Goal: Task Accomplishment & Management: Use online tool/utility

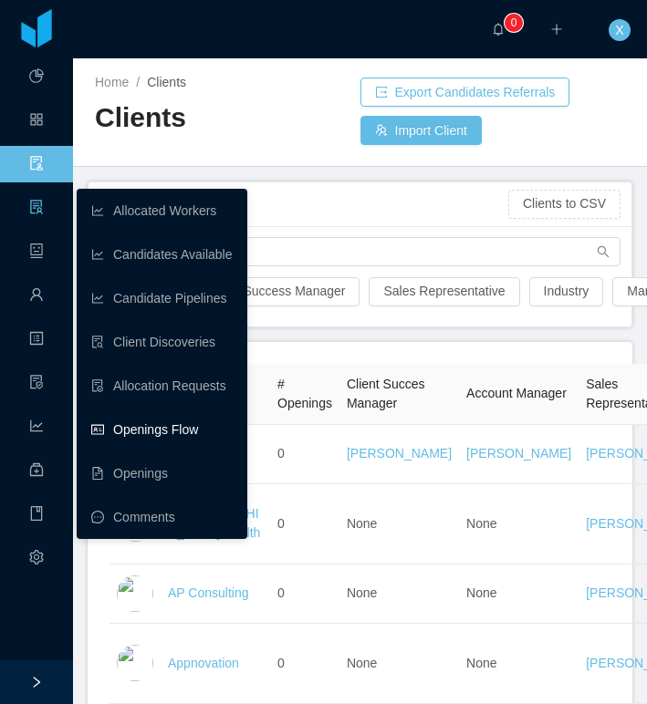
click at [167, 432] on link "Openings Flow" at bounding box center [161, 429] width 141 height 36
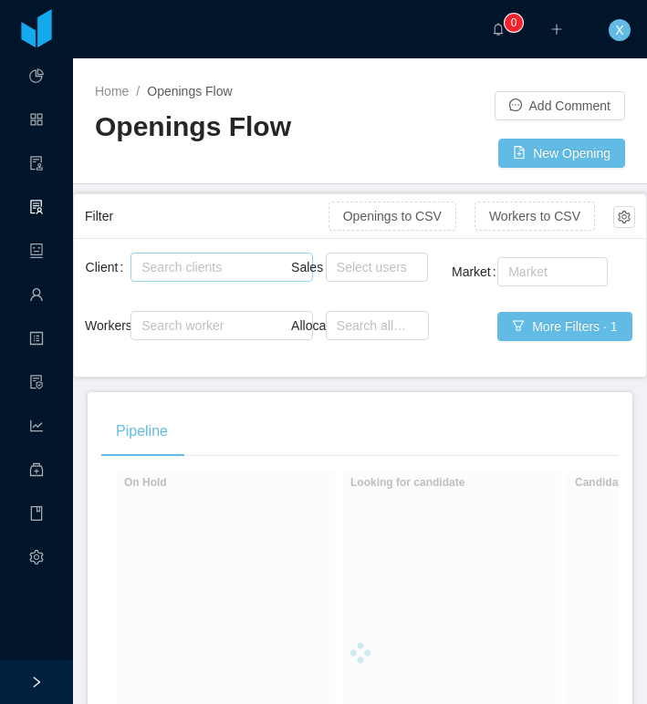
click at [189, 275] on div "Search clients" at bounding box center [217, 267] width 152 height 18
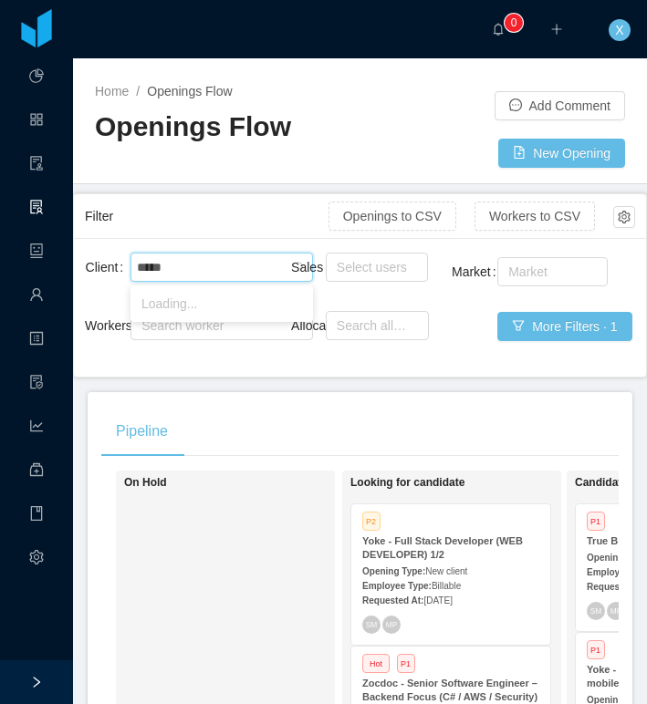
type input "******"
click at [192, 301] on li "[PERSON_NAME] Education" at bounding box center [221, 303] width 182 height 29
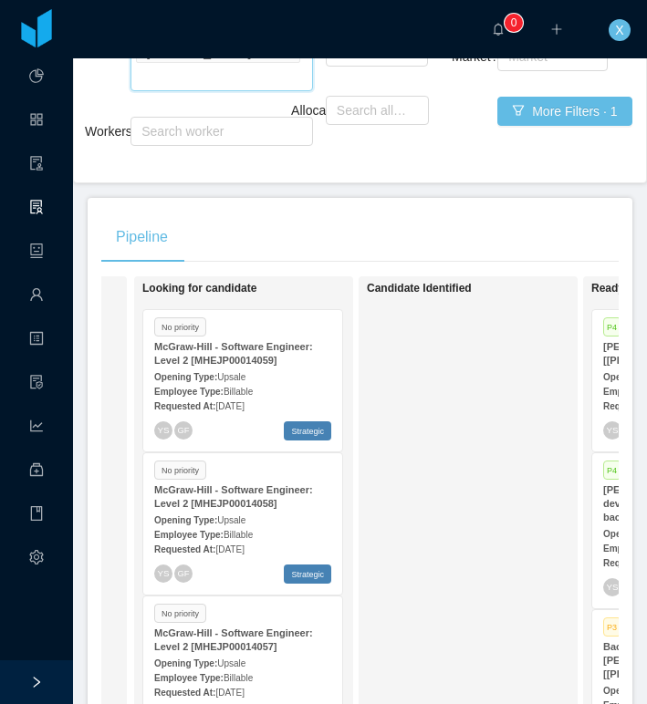
scroll to position [203, 0]
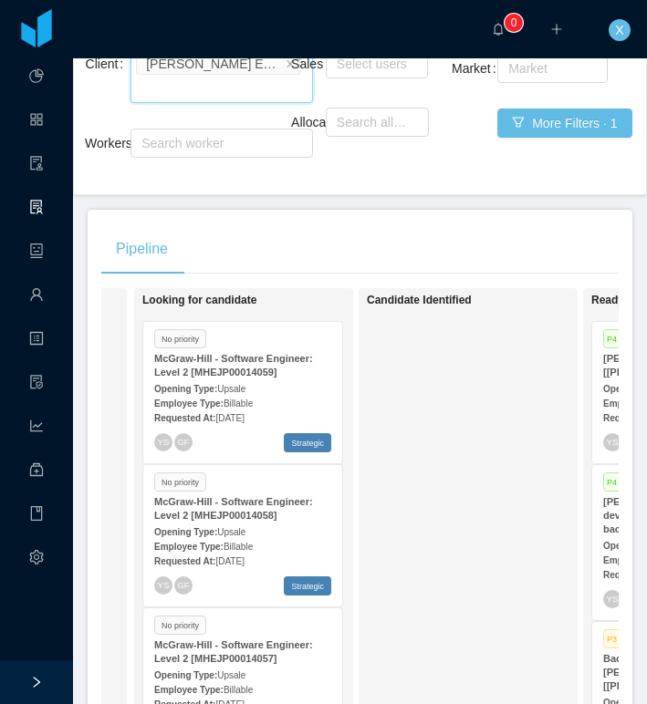
click at [308, 397] on div "Employee Type: Billable" at bounding box center [242, 402] width 177 height 19
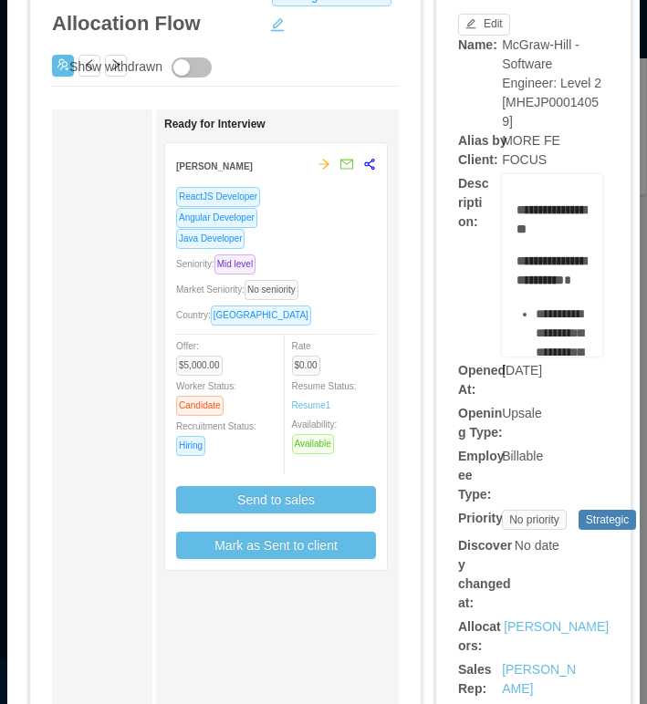
scroll to position [0, 405]
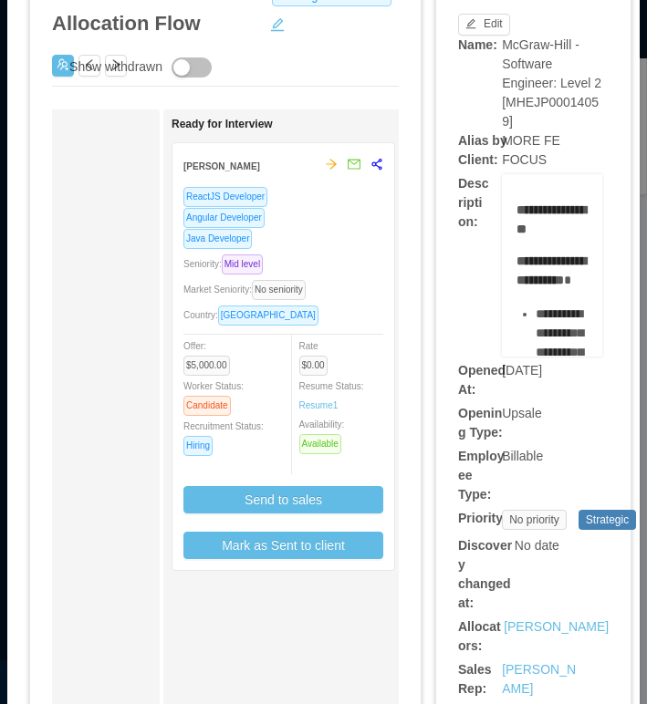
click at [317, 236] on div "Java Developer" at bounding box center [283, 238] width 200 height 21
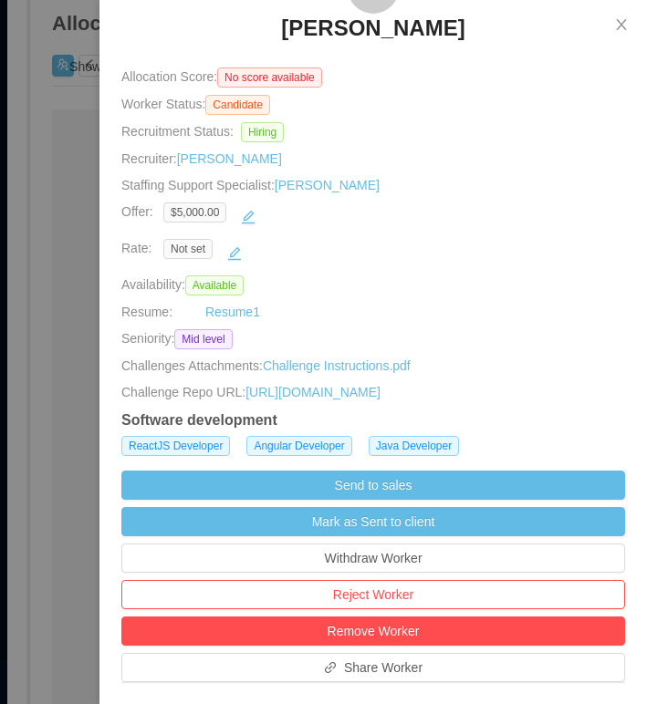
scroll to position [128, 0]
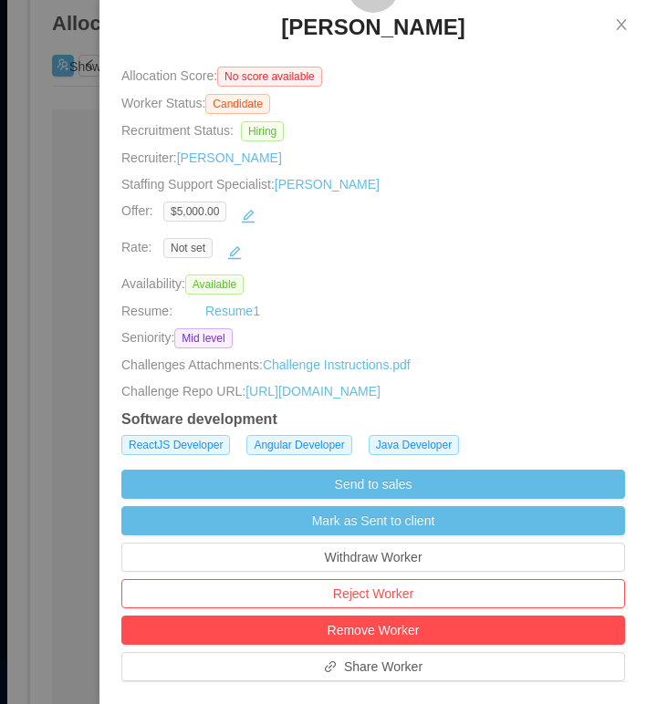
click at [400, 31] on h3 "[PERSON_NAME]" at bounding box center [372, 27] width 183 height 29
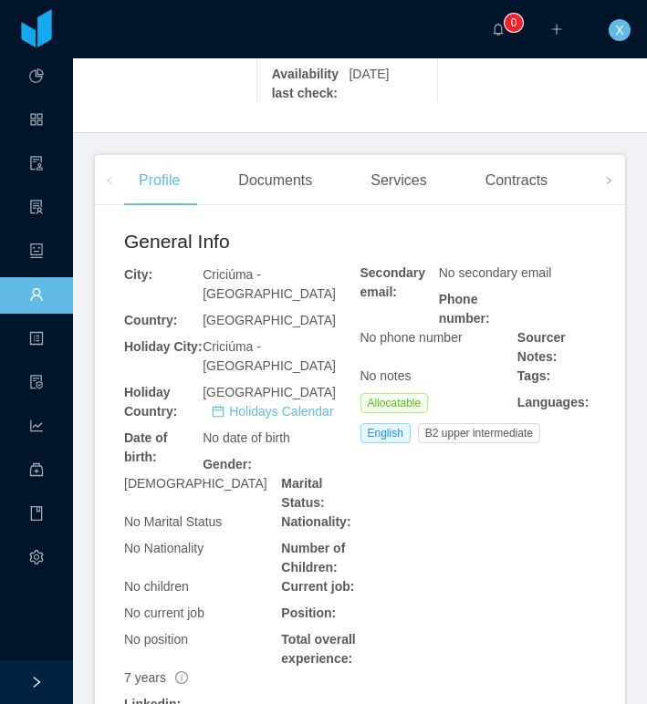
scroll to position [589, 0]
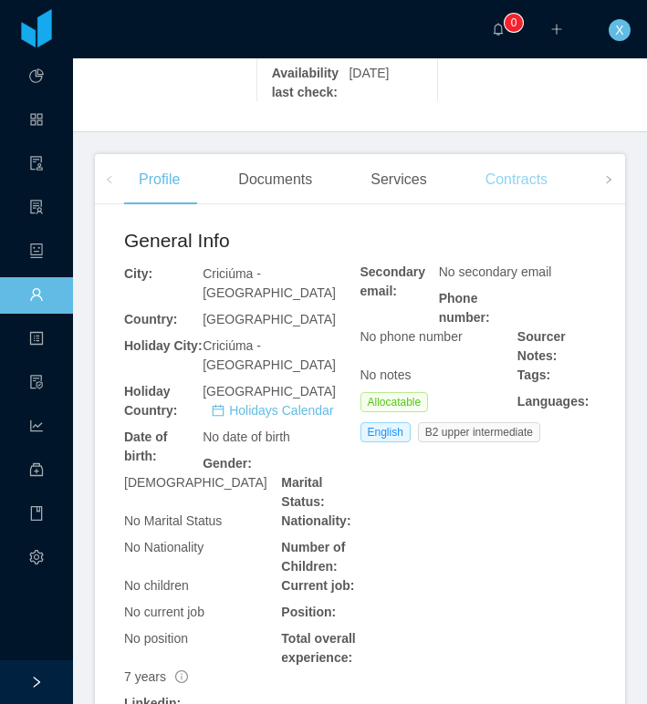
click at [551, 205] on div "Contracts" at bounding box center [516, 179] width 91 height 51
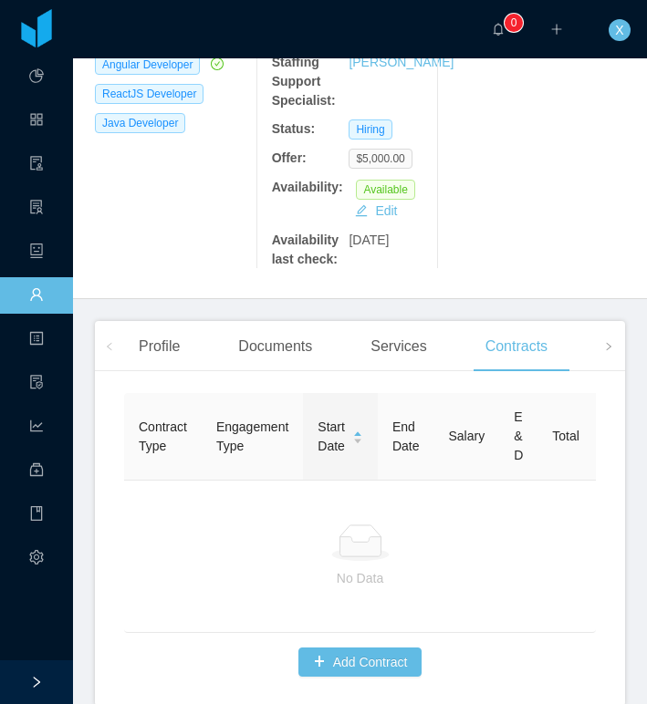
scroll to position [569, 0]
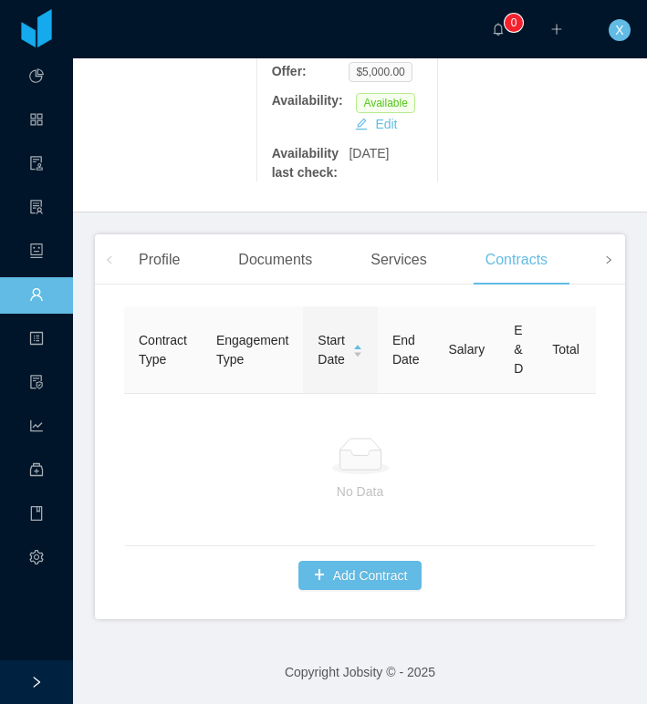
click at [606, 263] on icon "icon: right" at bounding box center [608, 259] width 9 height 9
click at [268, 251] on div "Openings" at bounding box center [283, 259] width 92 height 51
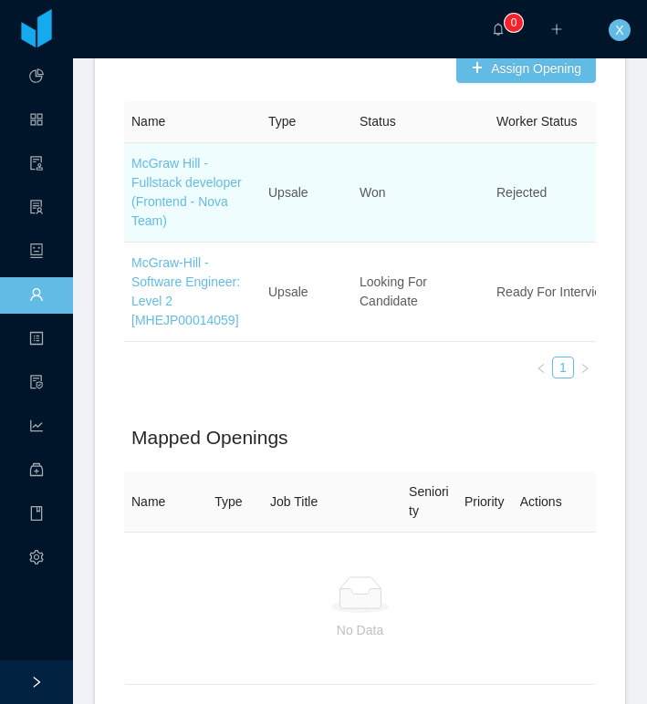
scroll to position [714, 0]
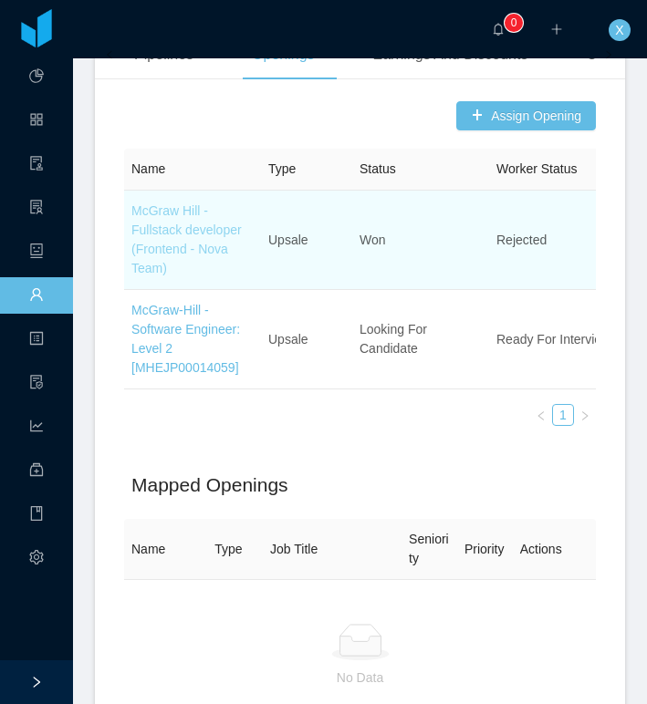
click at [185, 275] on link "McGraw Hill - Fullstack developer (Frontend - Nova Team)" at bounding box center [186, 239] width 110 height 72
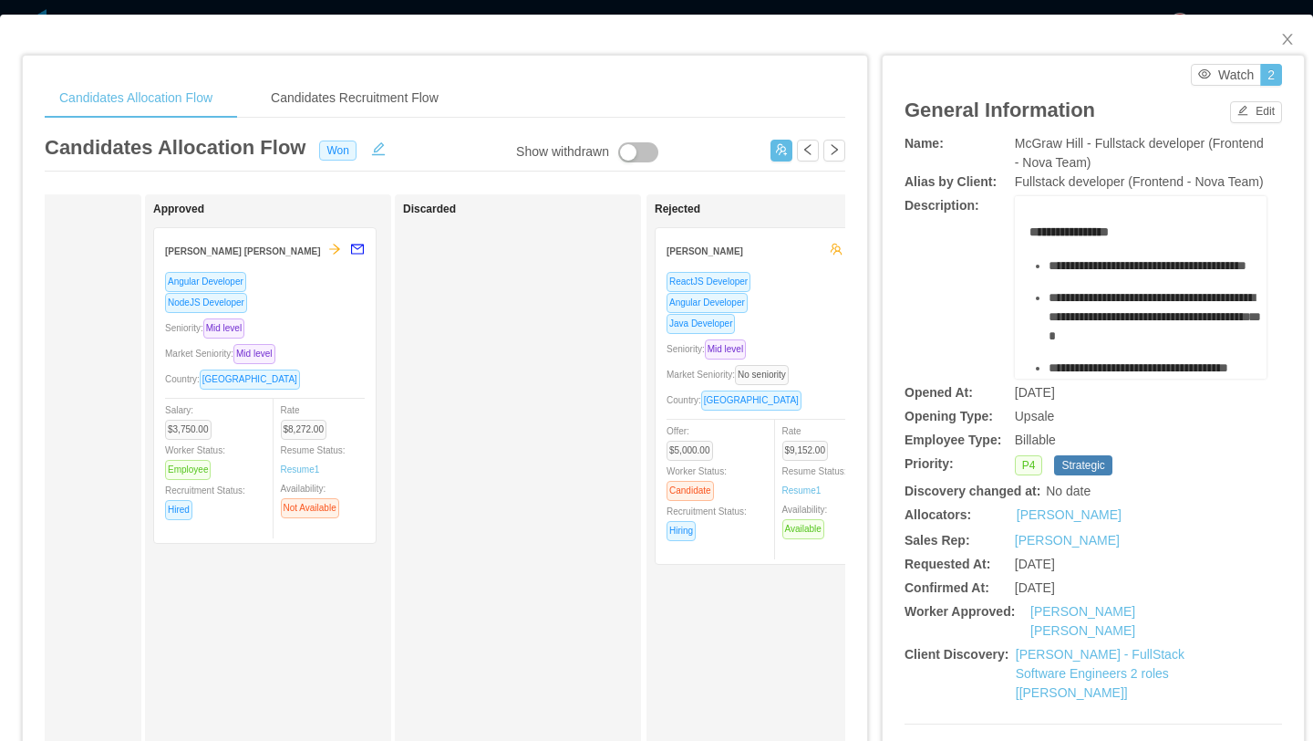
scroll to position [0, 992]
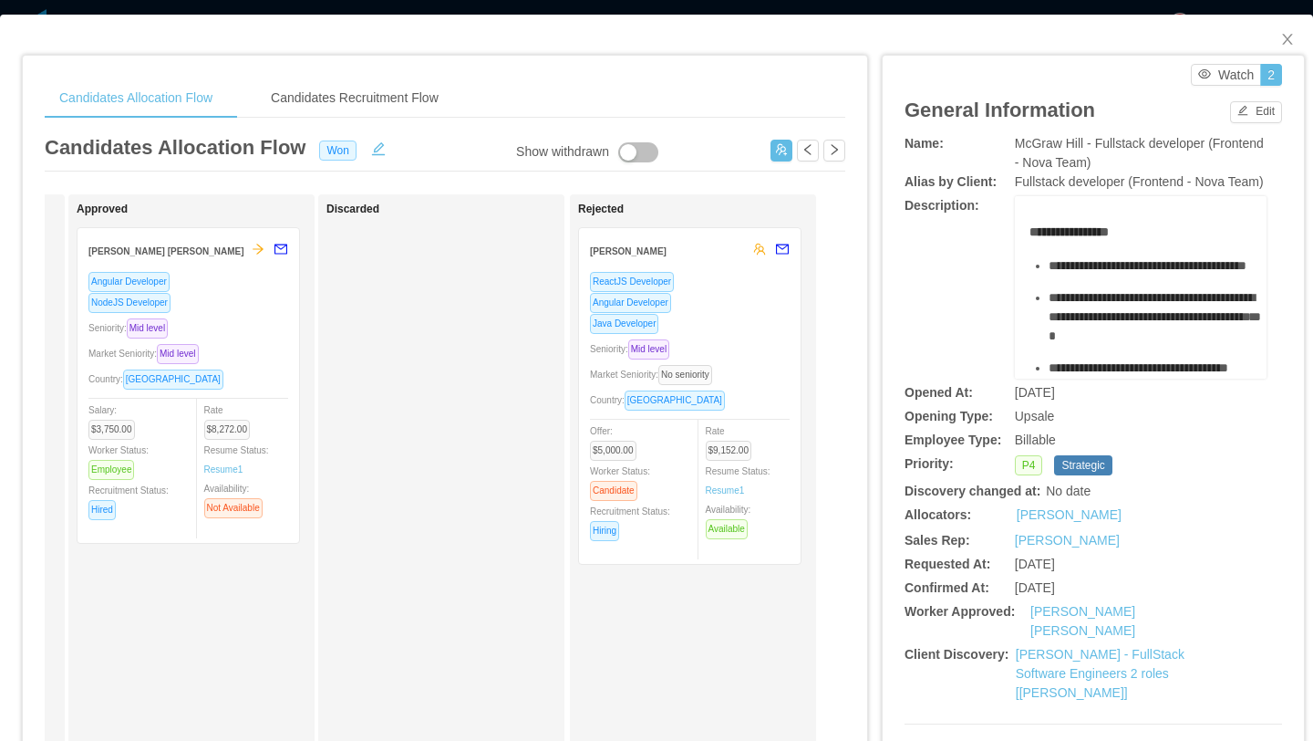
click at [646, 298] on div "Angular Developer" at bounding box center [690, 302] width 200 height 21
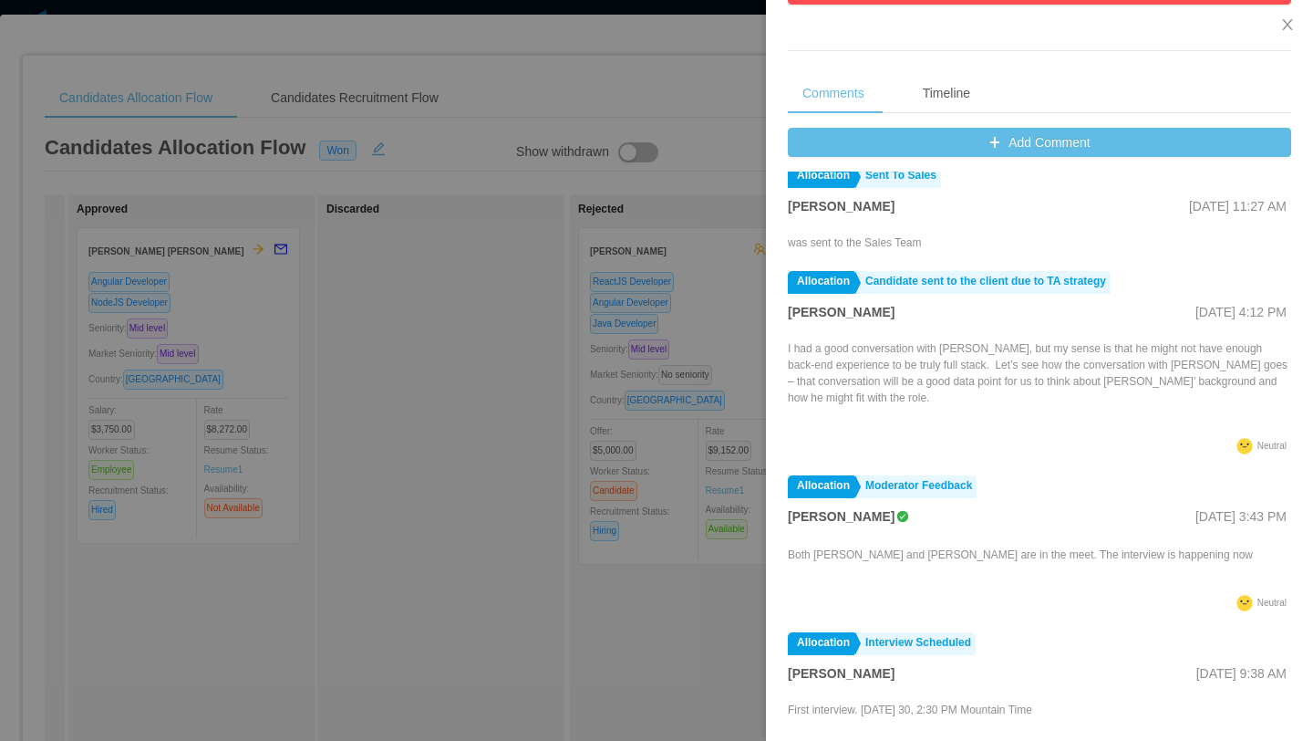
scroll to position [0, 0]
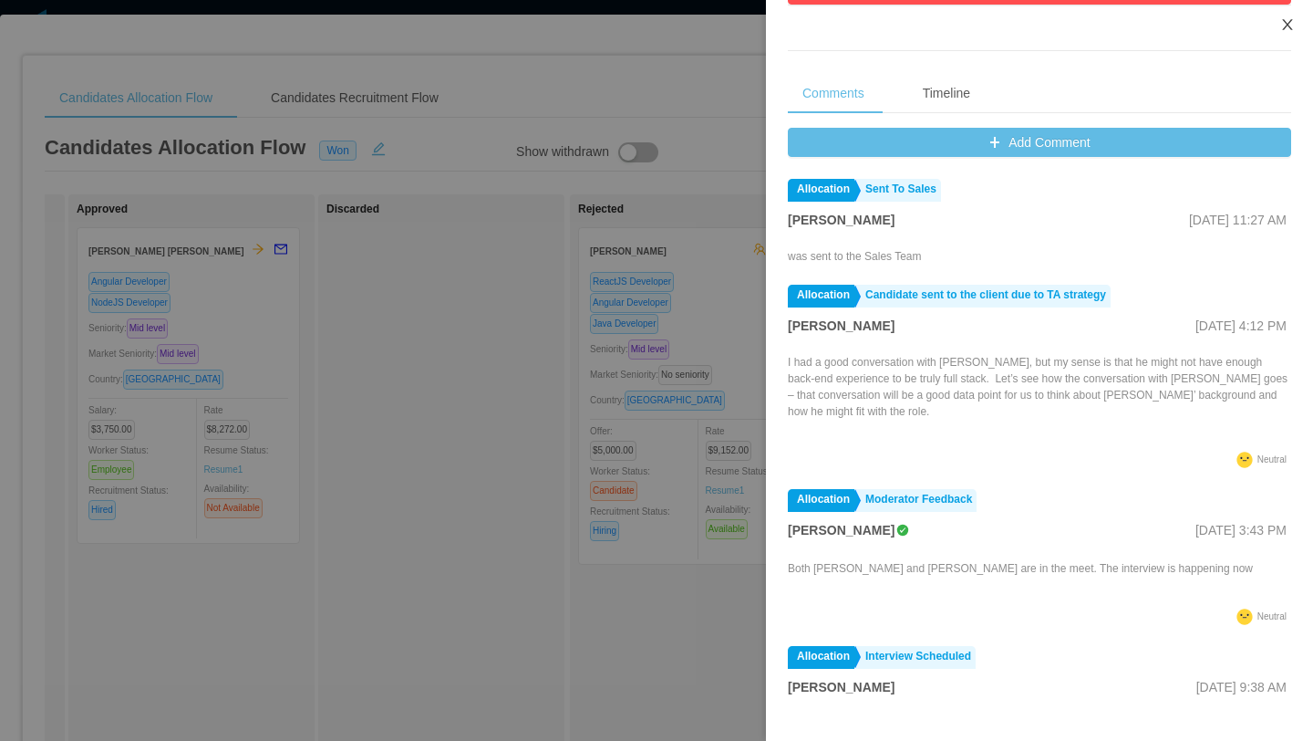
click at [646, 29] on icon "icon: close" at bounding box center [1287, 24] width 10 height 11
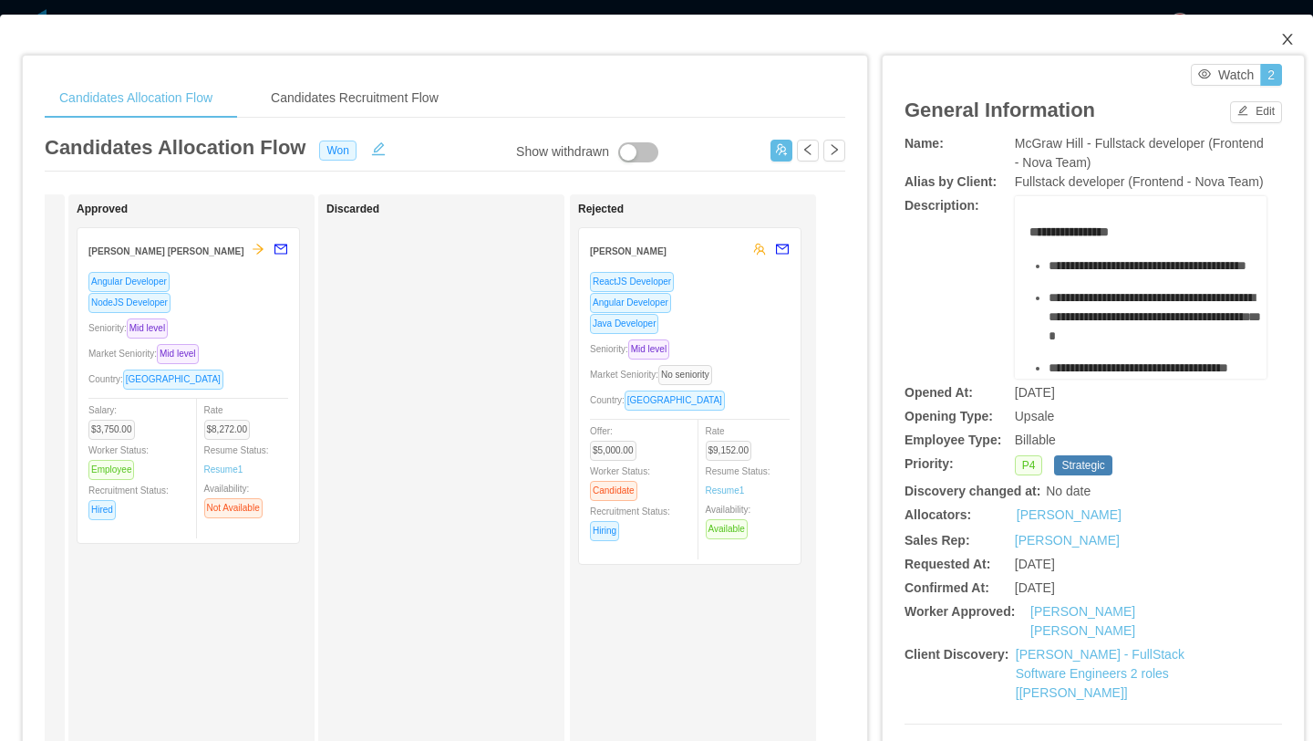
click at [646, 39] on icon "icon: close" at bounding box center [1287, 39] width 15 height 15
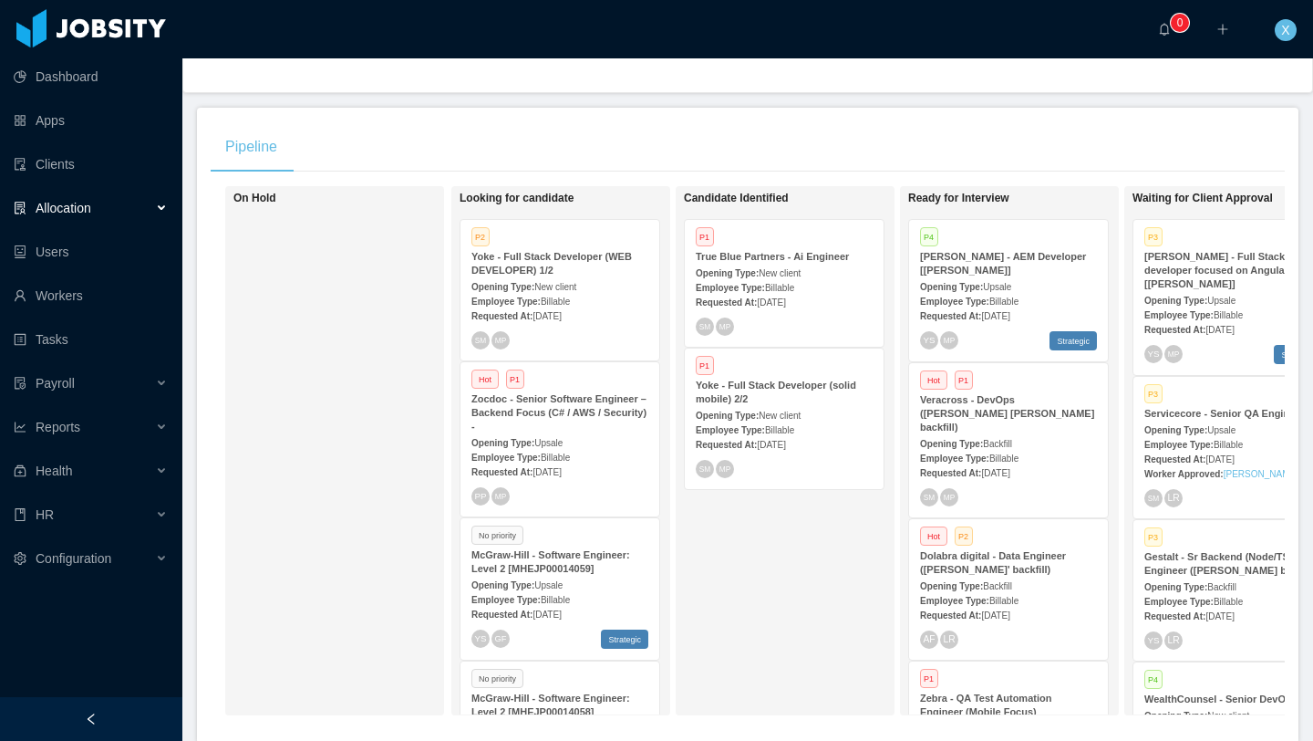
click at [646, 40] on span "X" at bounding box center [1285, 30] width 8 height 22
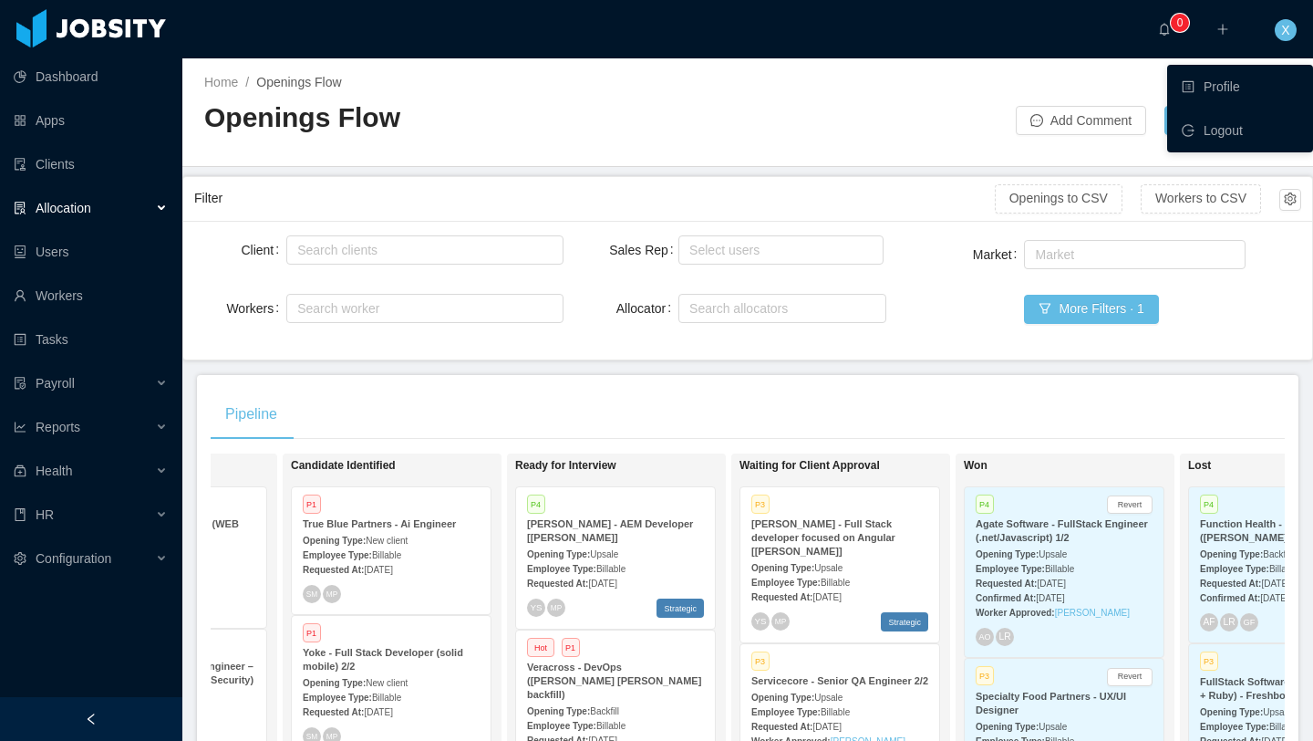
scroll to position [0, 395]
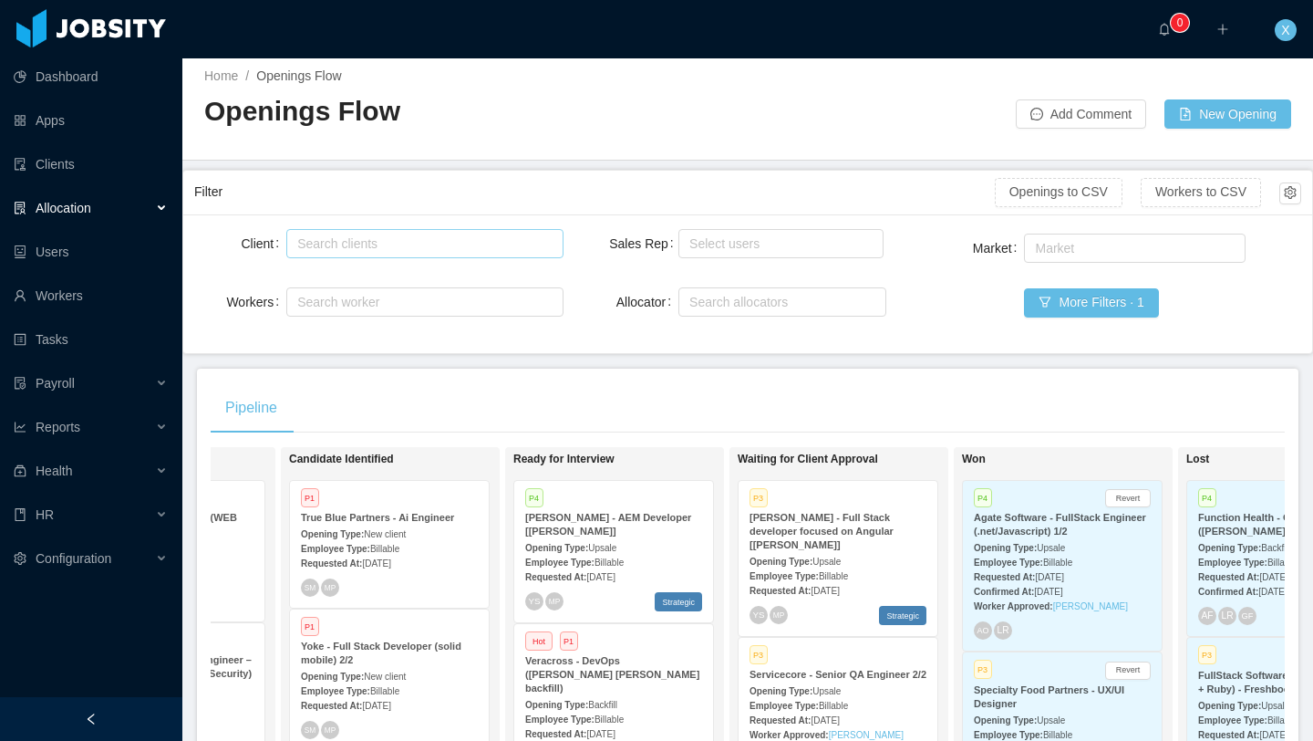
click at [399, 247] on div "Search clients" at bounding box center [420, 243] width 246 height 18
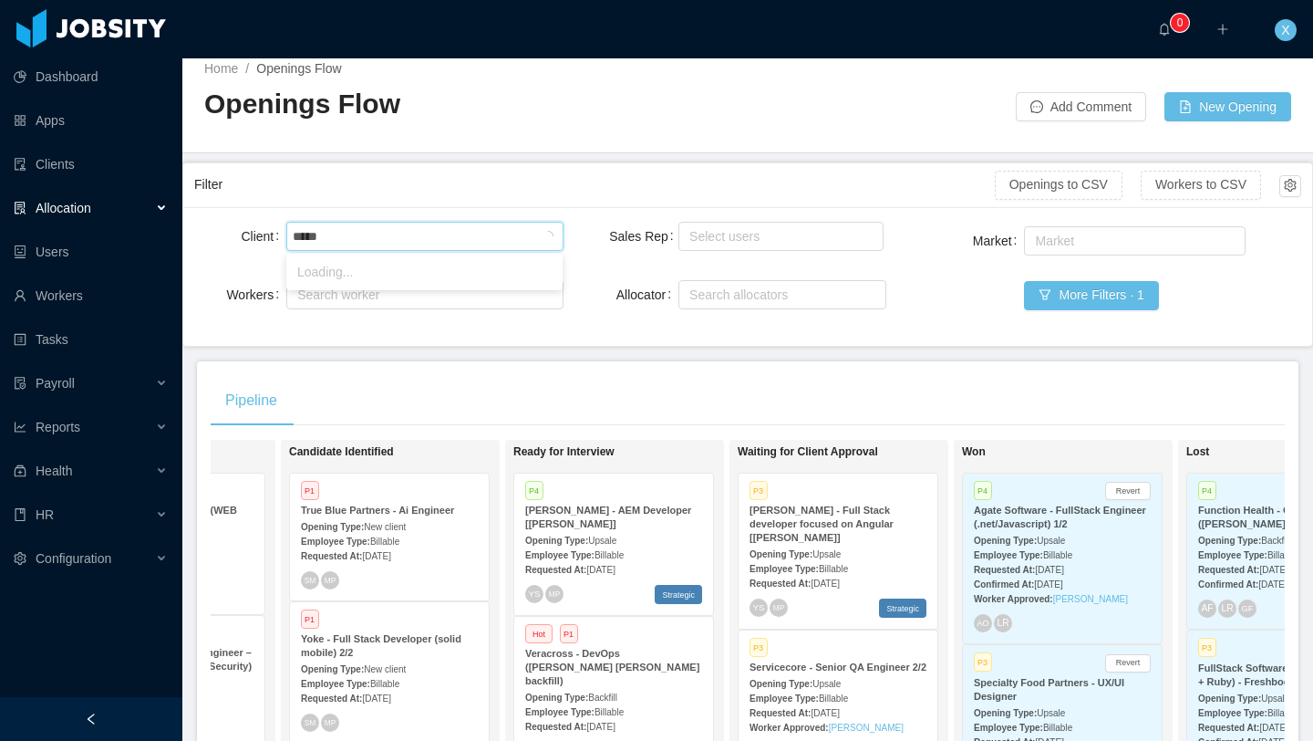
type input "******"
click at [420, 264] on li "[PERSON_NAME] Education" at bounding box center [424, 271] width 276 height 29
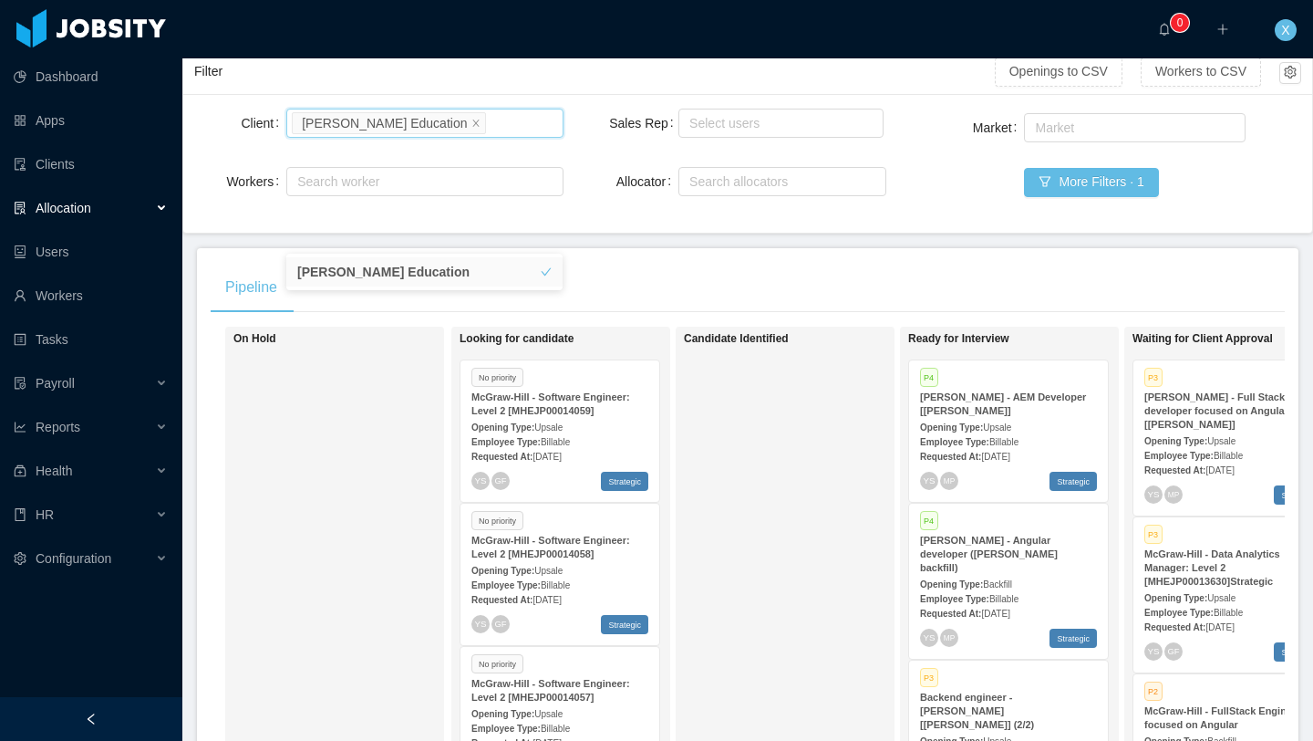
scroll to position [176, 0]
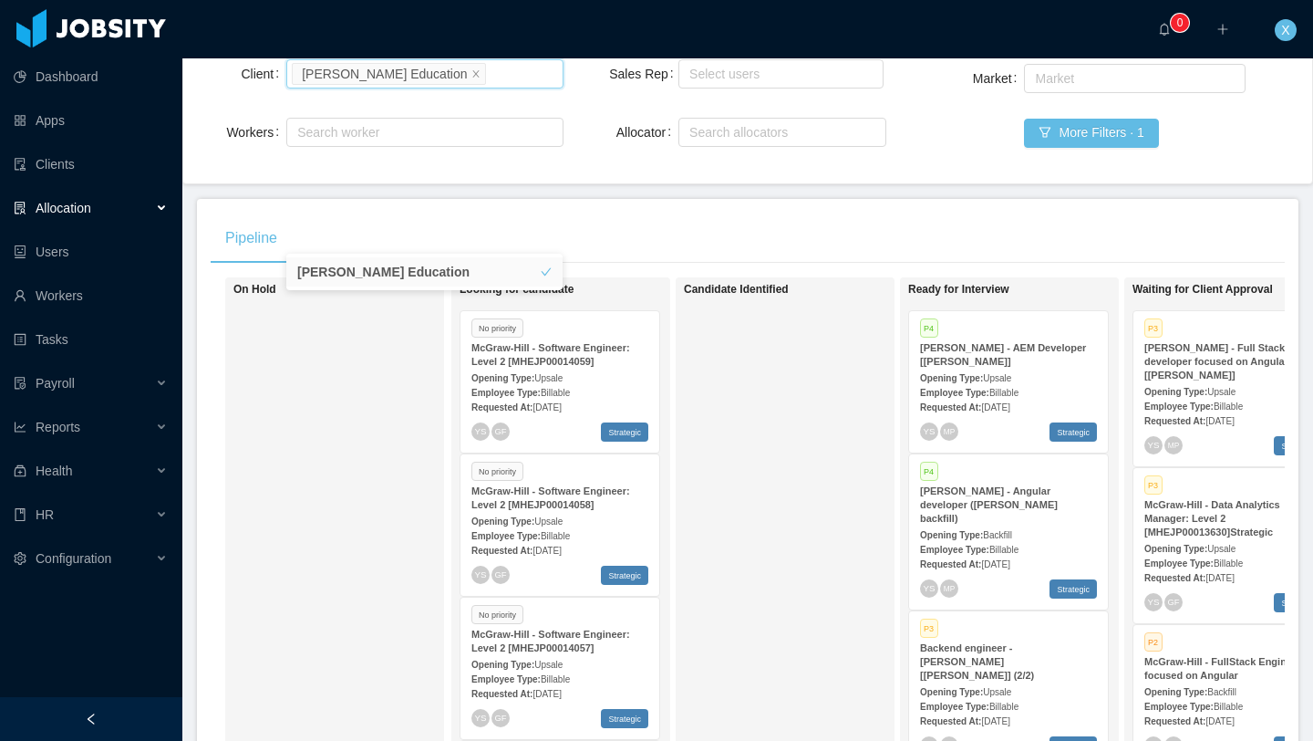
click at [604, 373] on div "Opening Type: Upsale" at bounding box center [560, 377] width 177 height 19
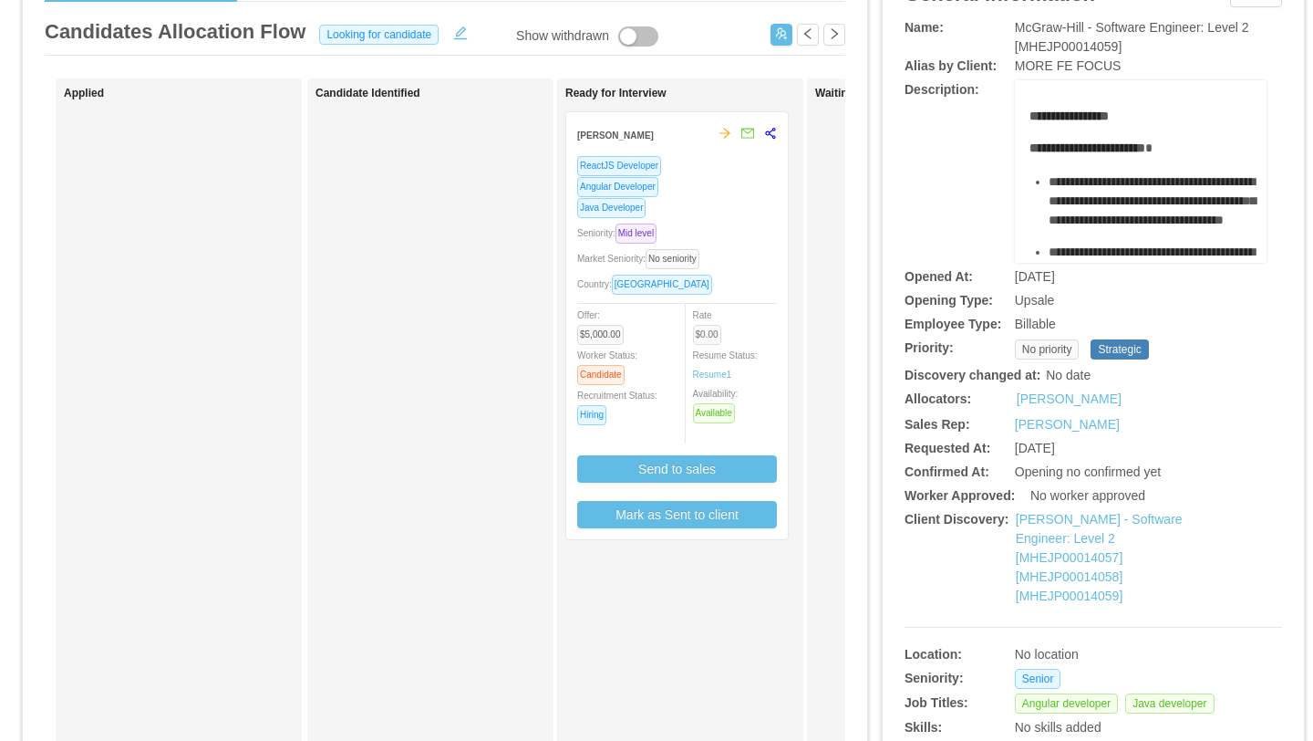
scroll to position [119, 0]
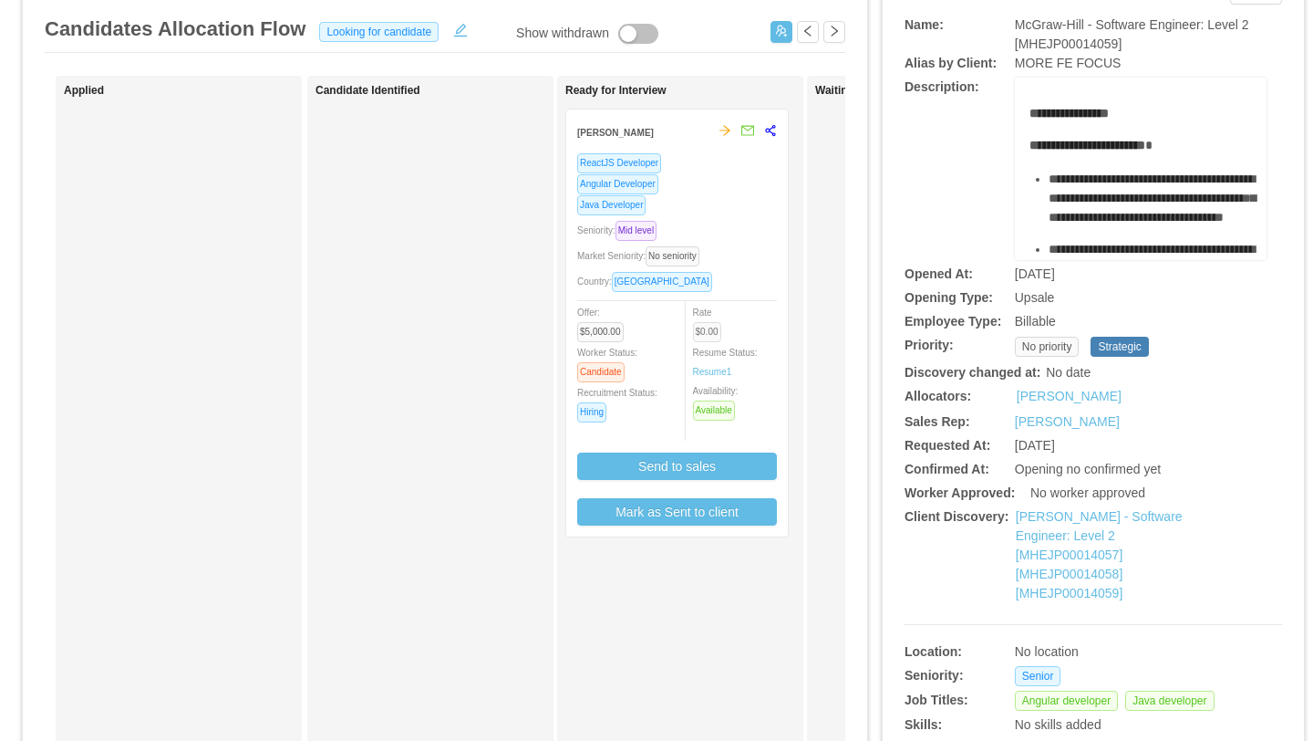
click at [646, 332] on span "$0.00" at bounding box center [707, 332] width 28 height 20
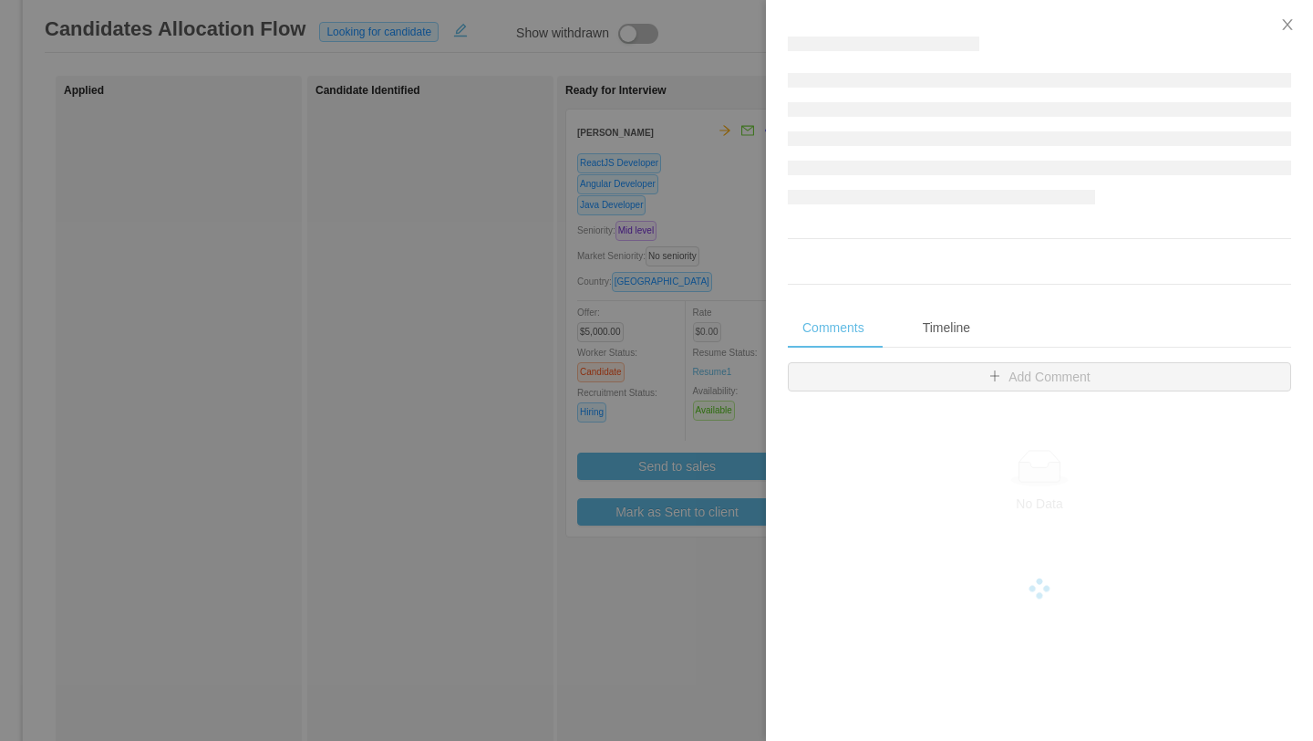
scroll to position [118, 0]
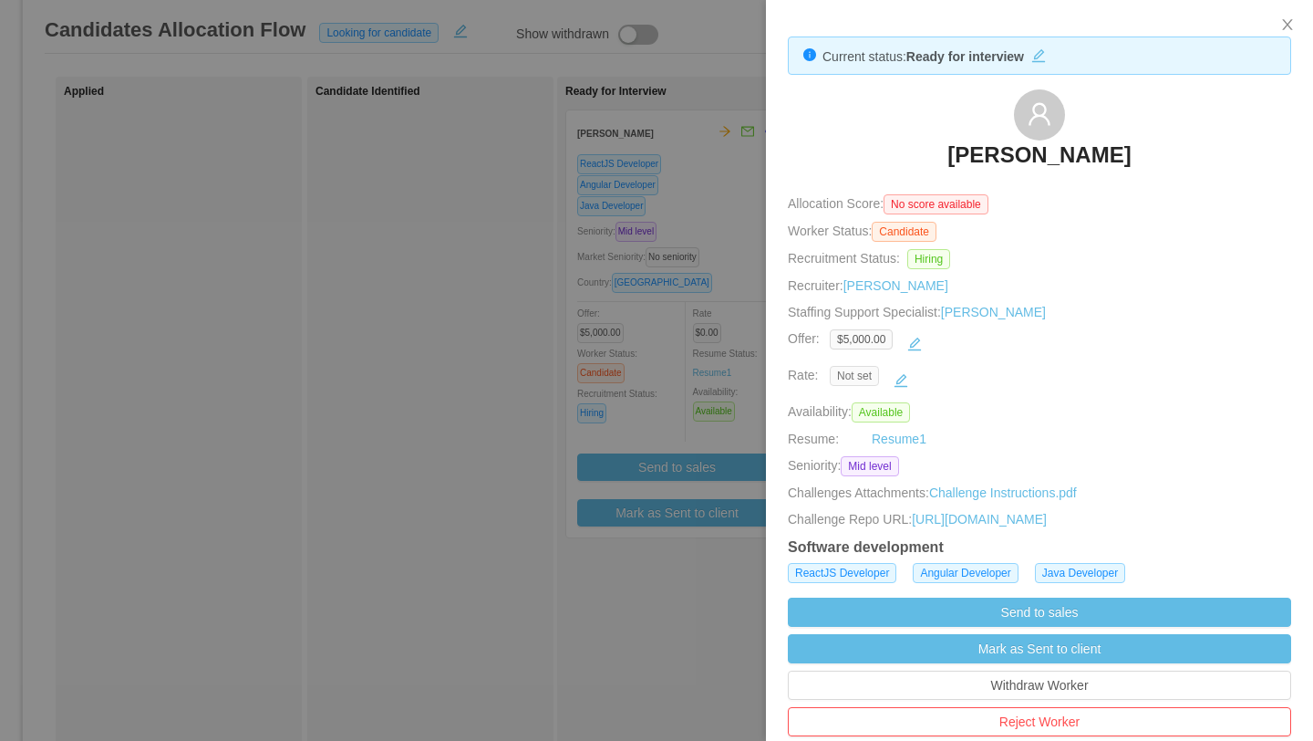
click at [646, 378] on span "Not set" at bounding box center [854, 376] width 49 height 20
click at [646, 377] on span "Not set" at bounding box center [854, 376] width 49 height 20
click at [646, 380] on button "button" at bounding box center [900, 380] width 29 height 29
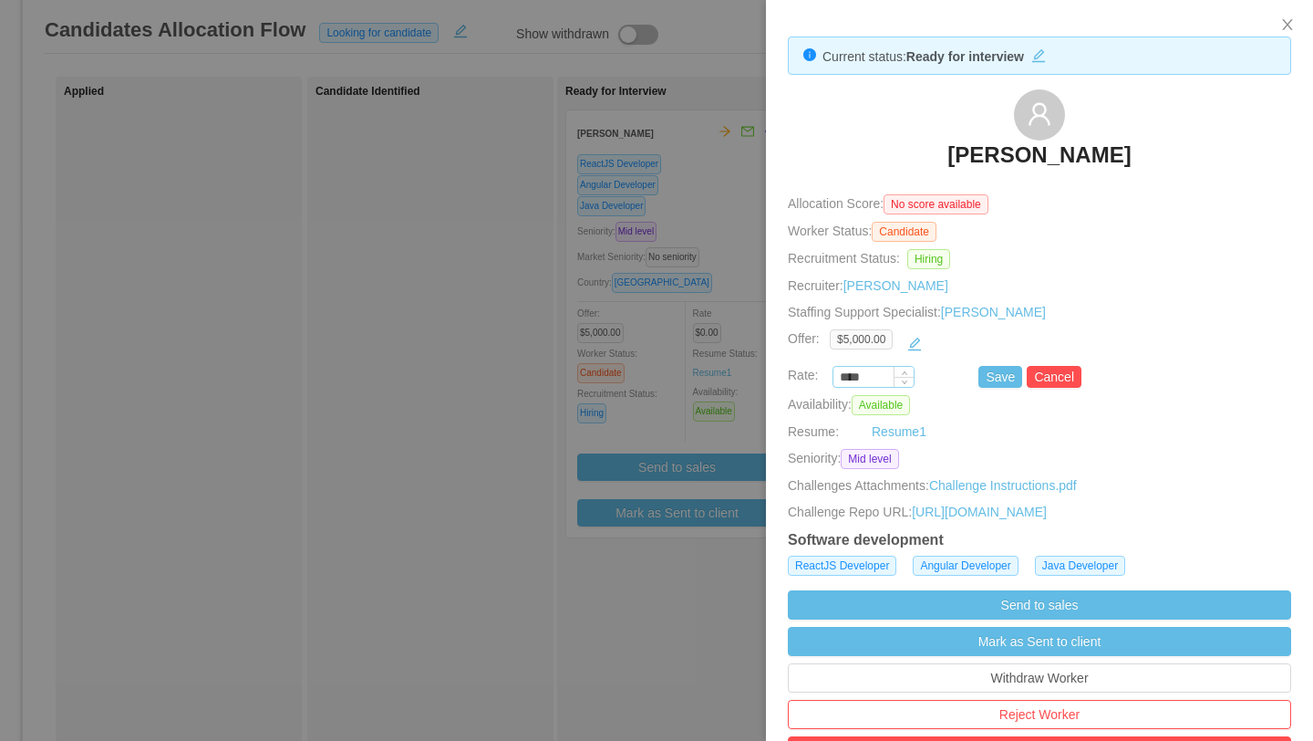
click at [646, 377] on input "****" at bounding box center [874, 378] width 80 height 20
paste input "***"
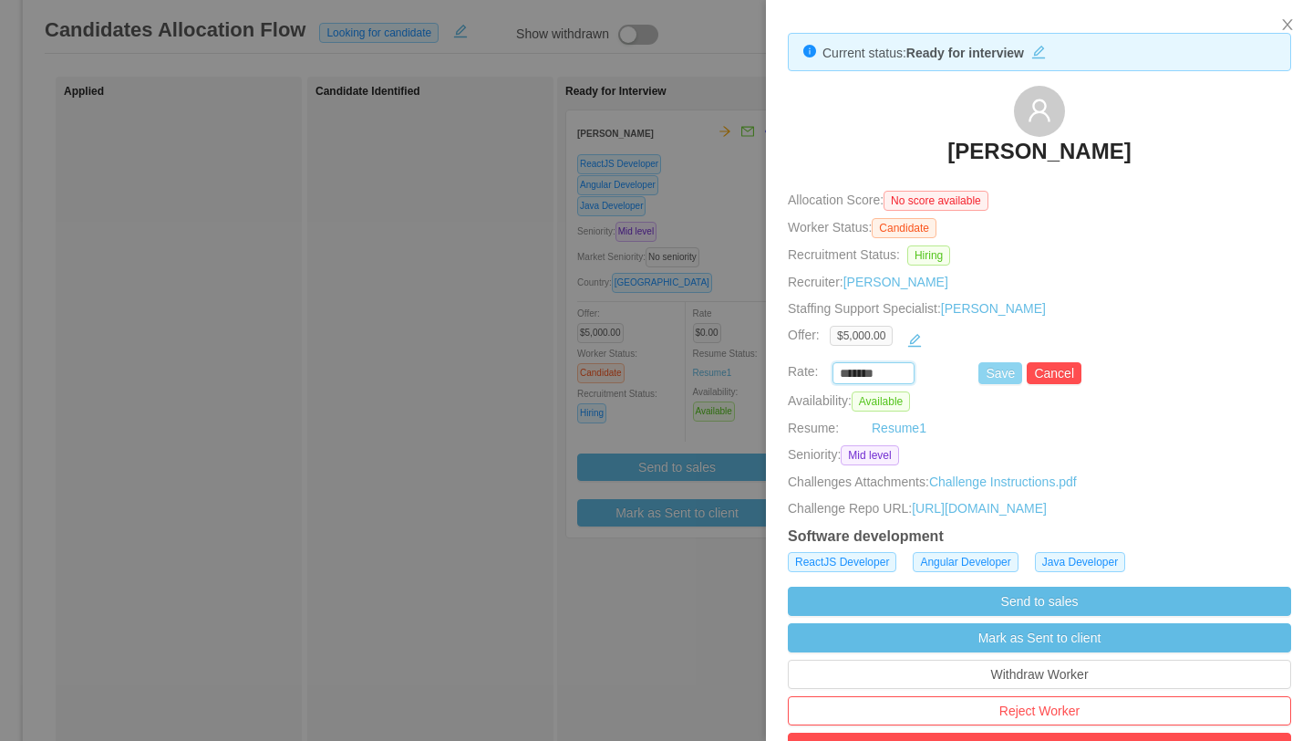
type input "*******"
click at [646, 378] on button "Save" at bounding box center [1001, 373] width 44 height 22
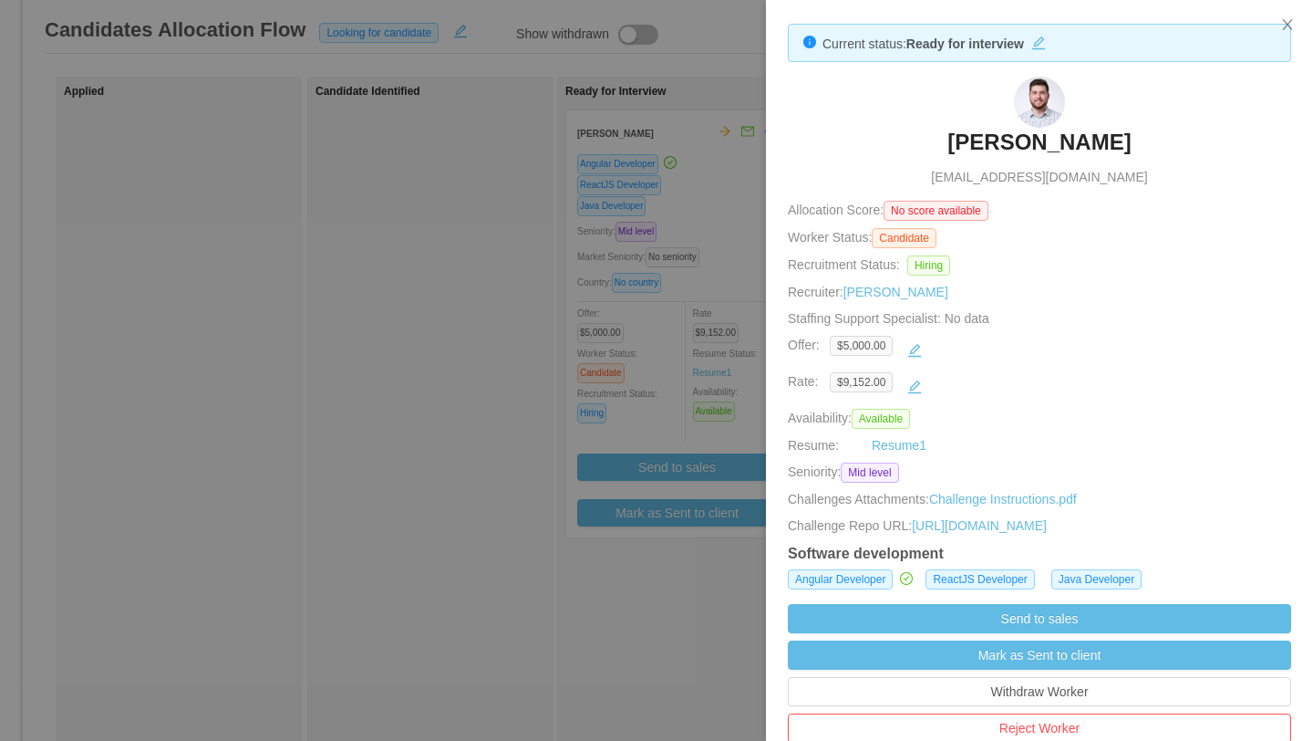
scroll to position [14, 0]
click at [646, 175] on div at bounding box center [656, 370] width 1313 height 741
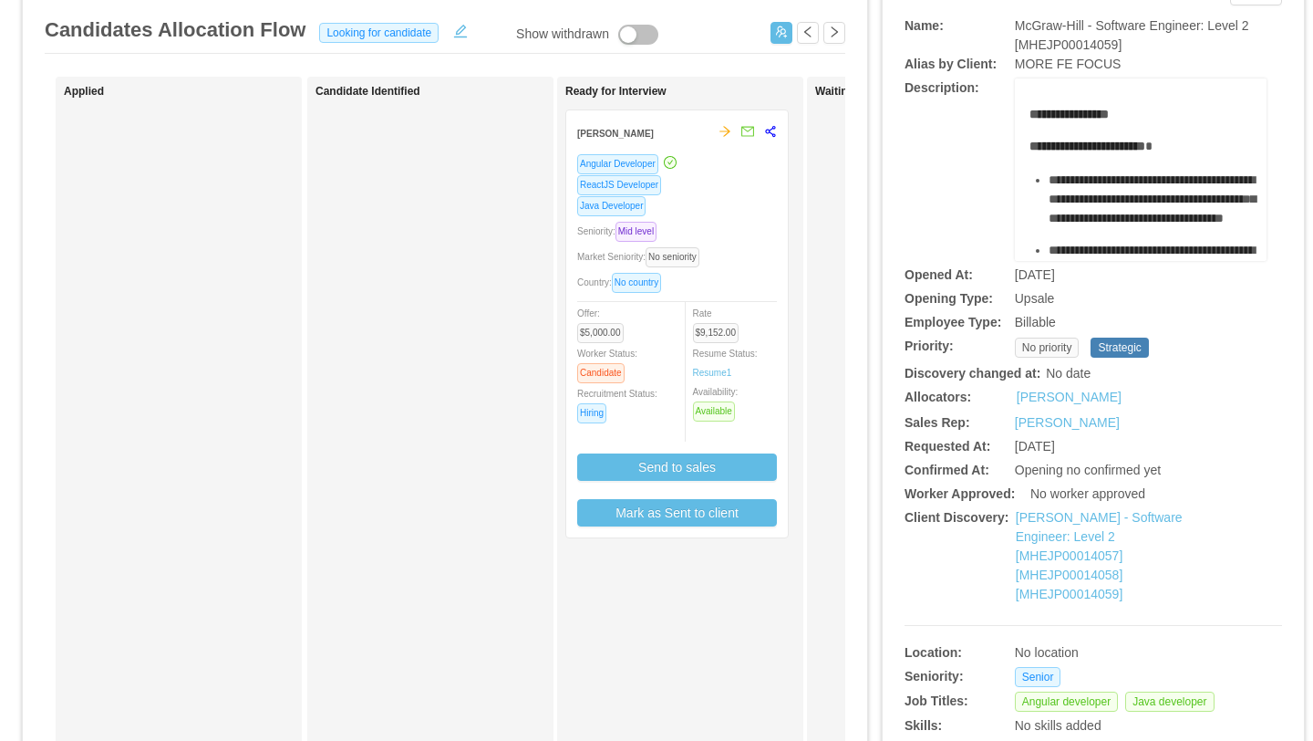
scroll to position [0, 0]
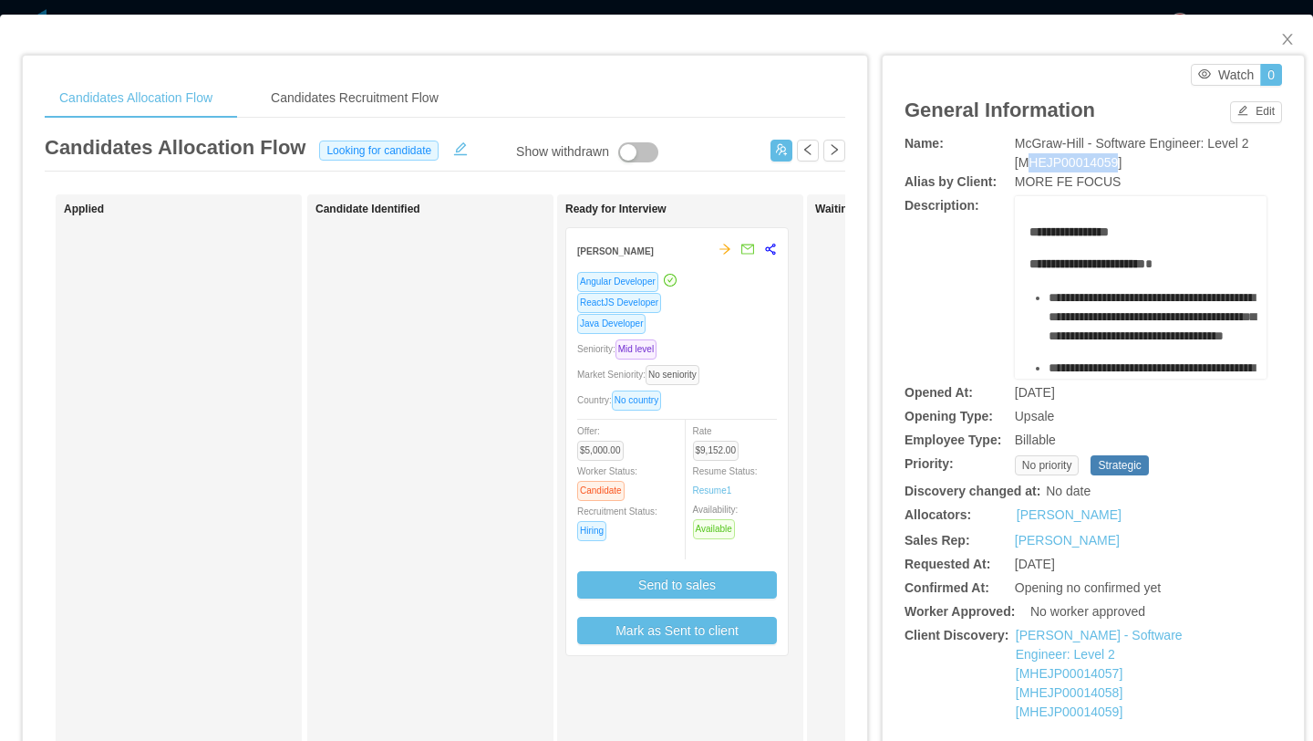
drag, startPoint x: 1125, startPoint y: 163, endPoint x: 1028, endPoint y: 168, distance: 97.7
click at [646, 168] on span "McGraw-Hill - Software Engineer: Level 2 [MHEJP00014059]" at bounding box center [1132, 153] width 234 height 34
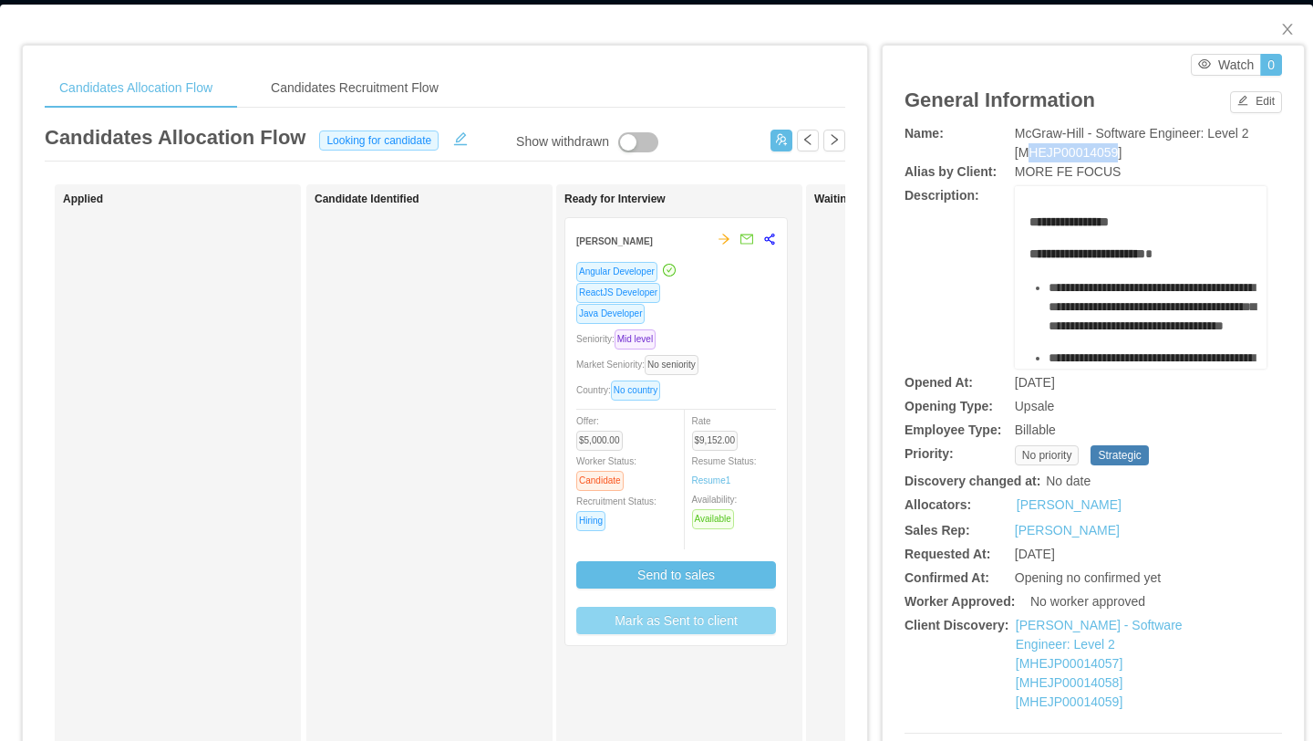
scroll to position [0, 11]
click at [646, 628] on button "Mark as Sent to client" at bounding box center [670, 620] width 200 height 27
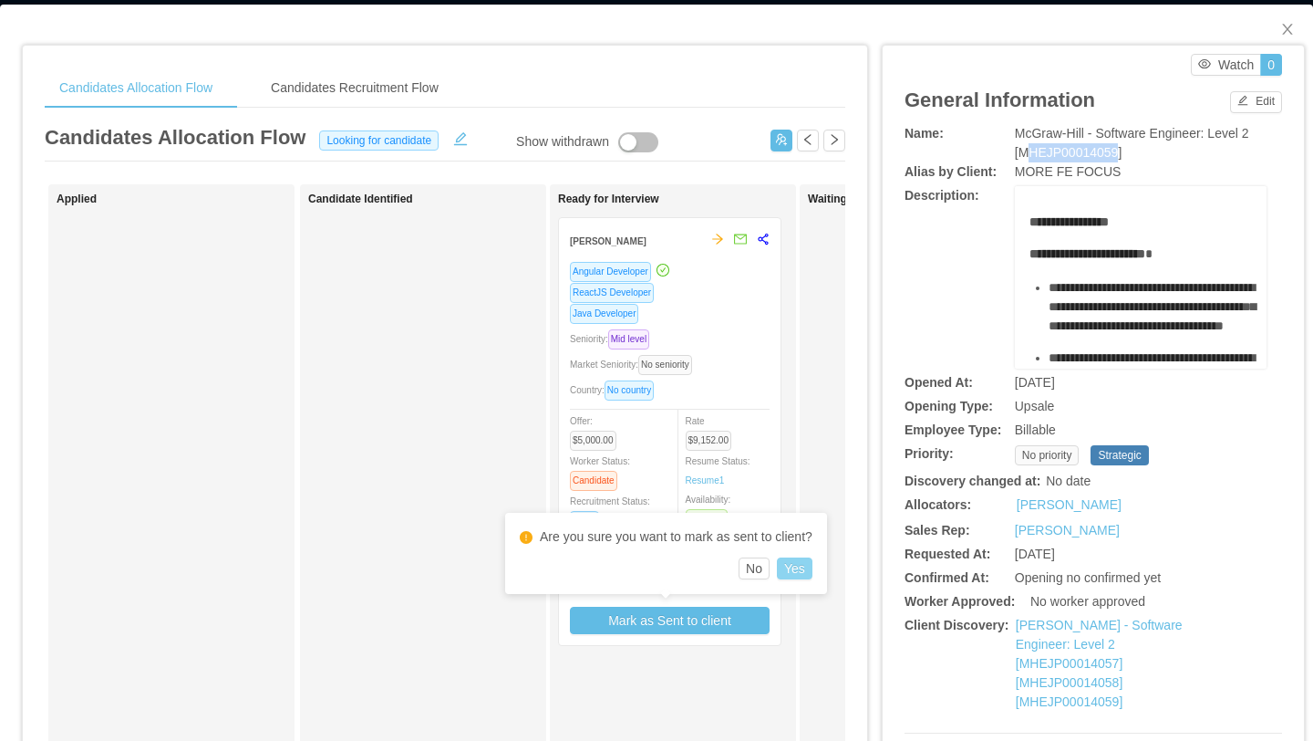
click at [646, 565] on button "Yes" at bounding box center [795, 568] width 36 height 22
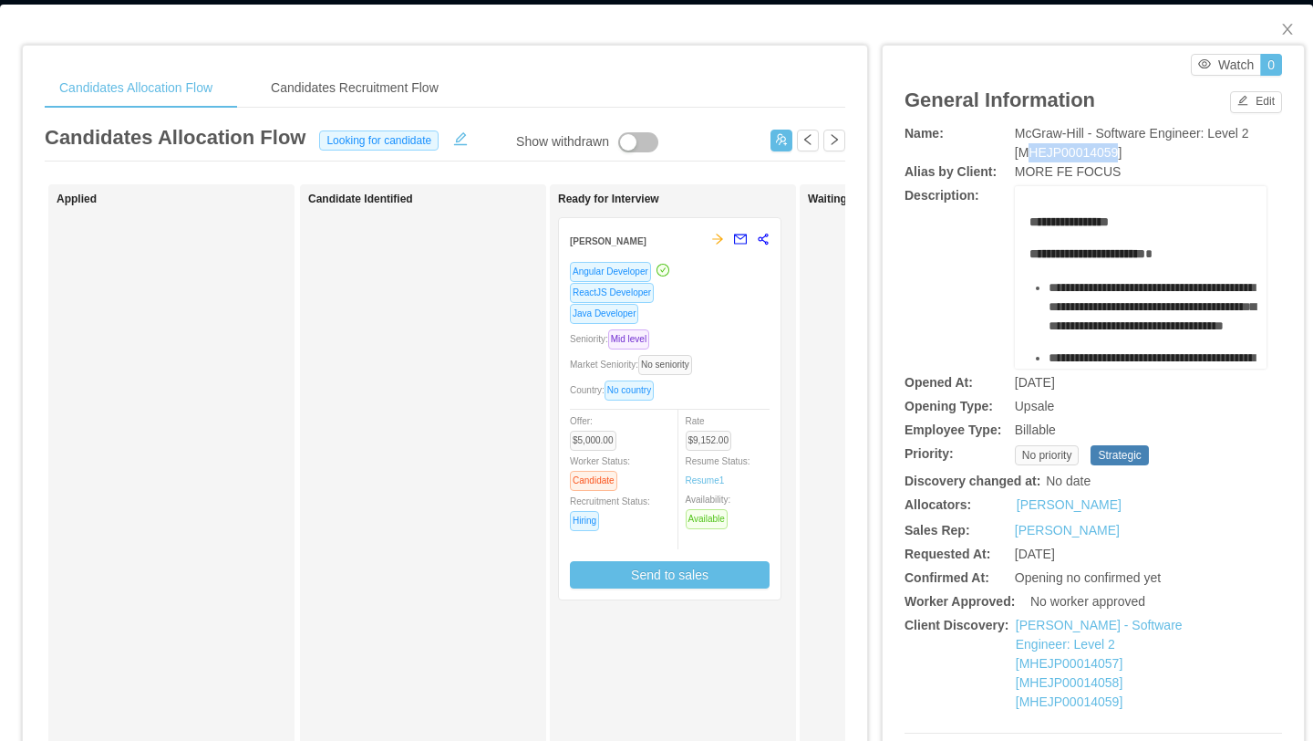
scroll to position [0, 0]
